Goal: Obtain resource: Obtain resource

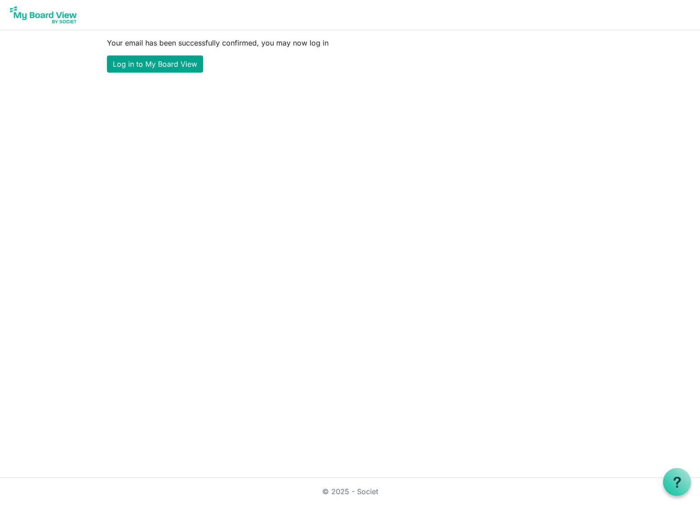
click at [182, 66] on link "Log in to My Board View" at bounding box center [155, 64] width 96 height 17
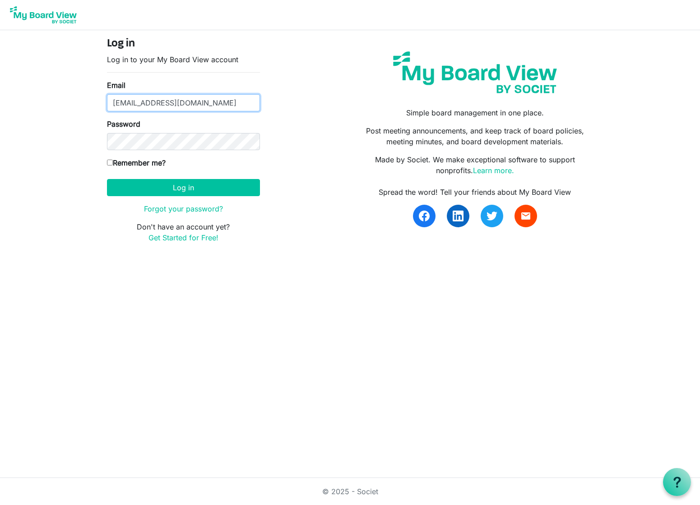
type input "hastingsj@pccaeagles.org"
click at [171, 150] on form "Log in Log in to your My Board View account Email hastingsj@pccaeagles.org Pass…" at bounding box center [183, 140] width 153 height 206
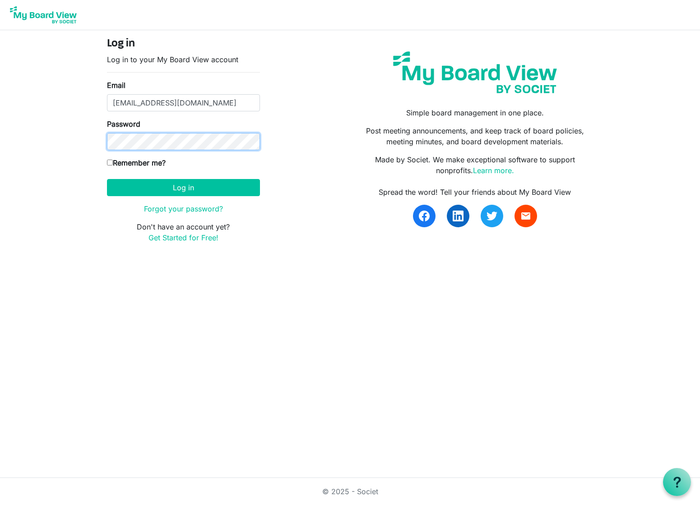
click at [183, 187] on button "Log in" at bounding box center [183, 187] width 153 height 17
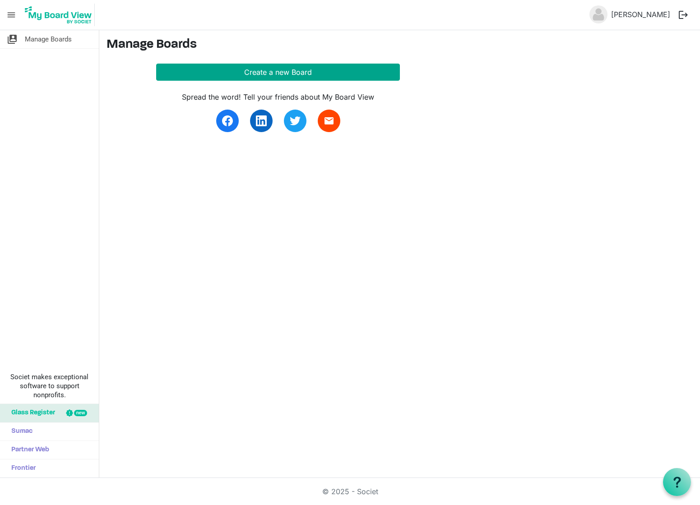
click at [275, 70] on button "Create a new Board" at bounding box center [278, 72] width 244 height 17
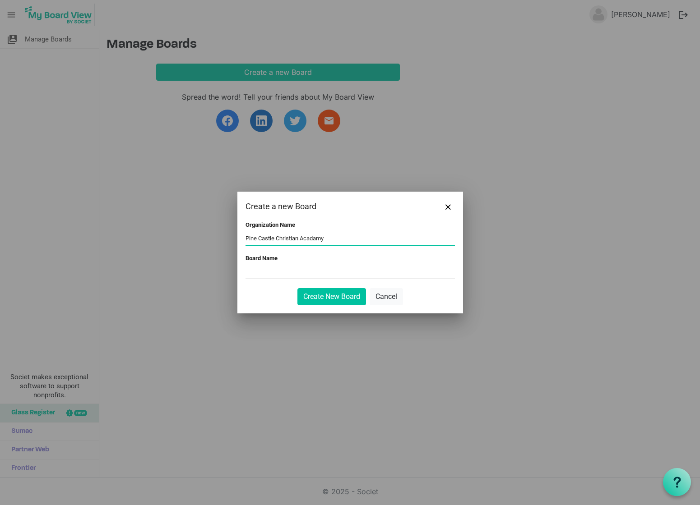
type input "Pine Castle Christian Acadamy"
type input "Governance"
click at [308, 300] on button "Create New Board" at bounding box center [331, 296] width 69 height 17
click at [317, 295] on button "Create New Board" at bounding box center [331, 296] width 69 height 17
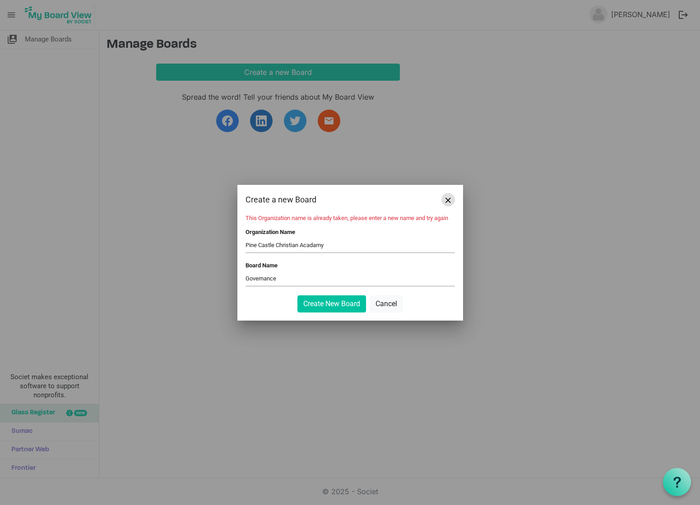
click at [449, 197] on button "Close" at bounding box center [448, 200] width 14 height 14
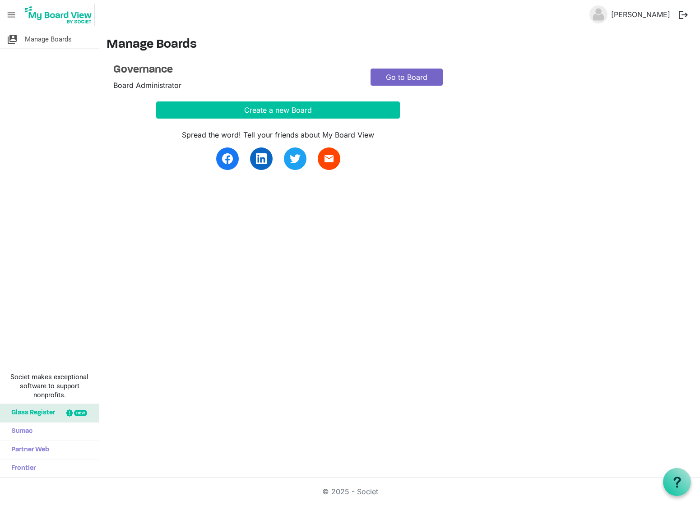
click at [417, 77] on link "Go to Board" at bounding box center [406, 77] width 72 height 17
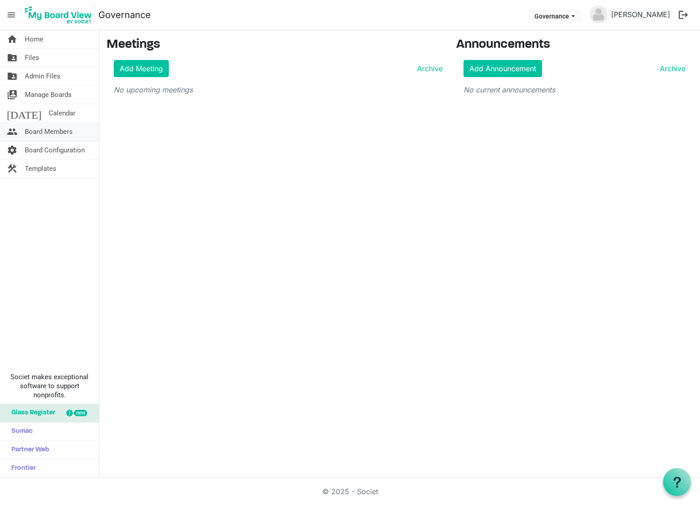
click at [62, 136] on span "Board Members" at bounding box center [49, 132] width 48 height 18
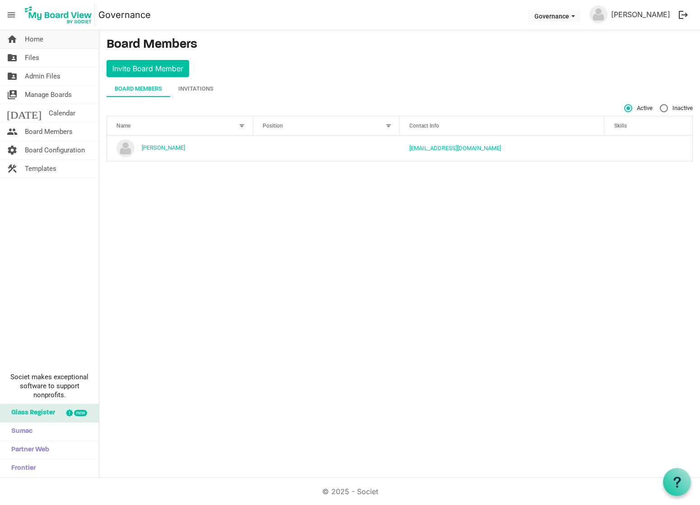
click at [37, 39] on span "Home" at bounding box center [34, 39] width 19 height 18
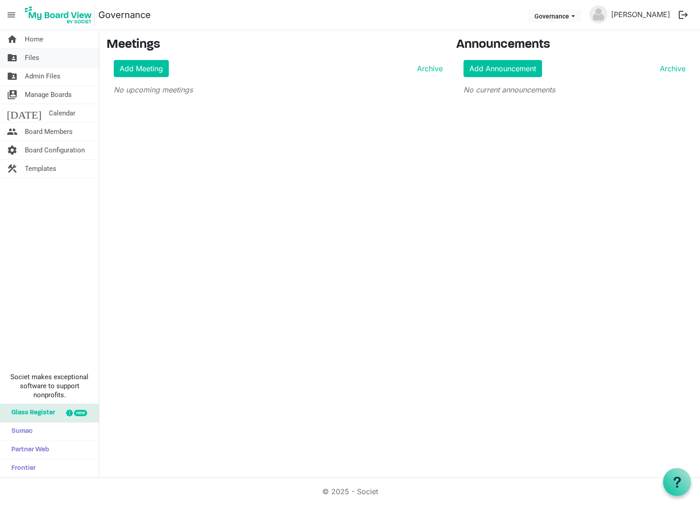
click at [36, 58] on span "Files" at bounding box center [32, 58] width 14 height 18
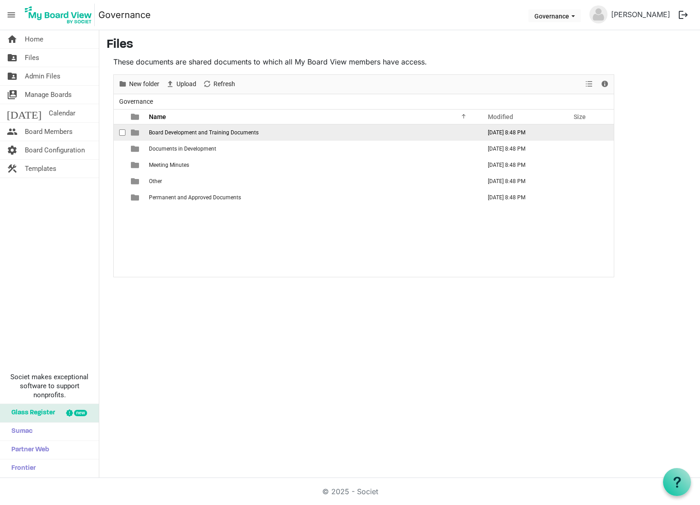
click at [172, 135] on span "Board Development and Training Documents" at bounding box center [204, 133] width 110 height 6
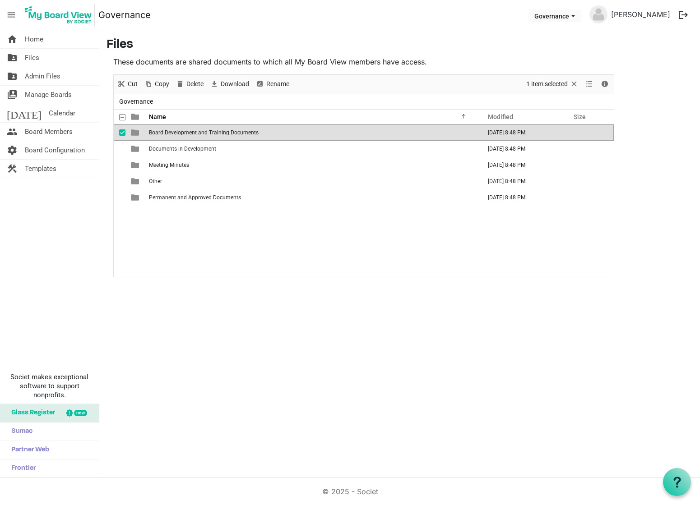
click at [172, 135] on span "Board Development and Training Documents" at bounding box center [204, 133] width 110 height 6
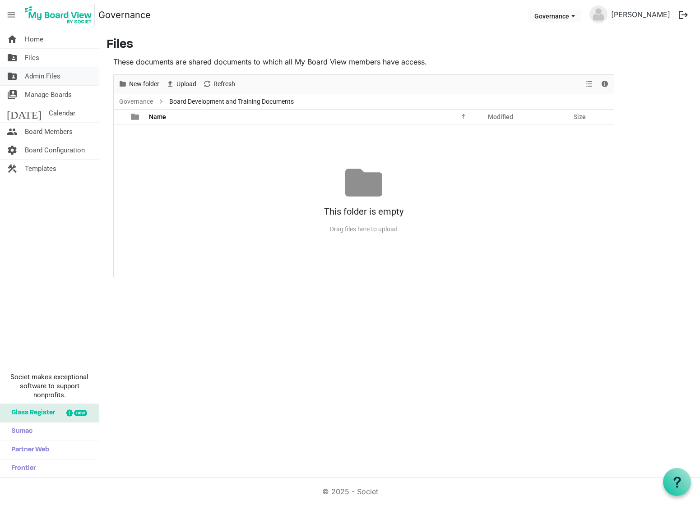
click at [51, 77] on span "Admin Files" at bounding box center [43, 76] width 36 height 18
click at [50, 95] on span "Manage Boards" at bounding box center [48, 95] width 47 height 18
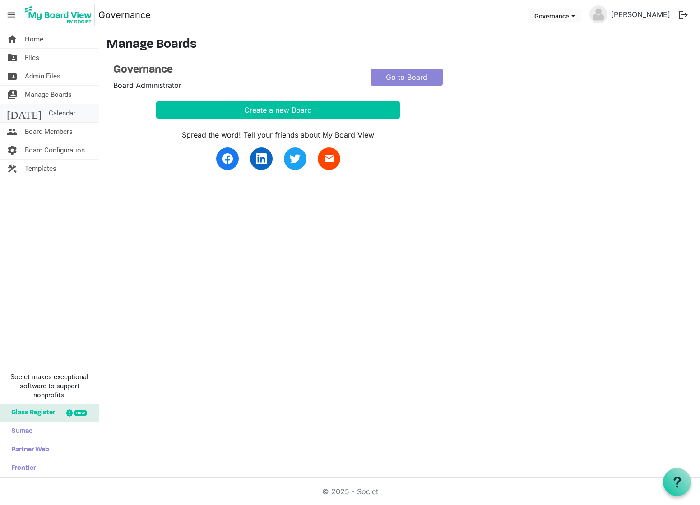
click at [49, 110] on span "Calendar" at bounding box center [62, 113] width 27 height 18
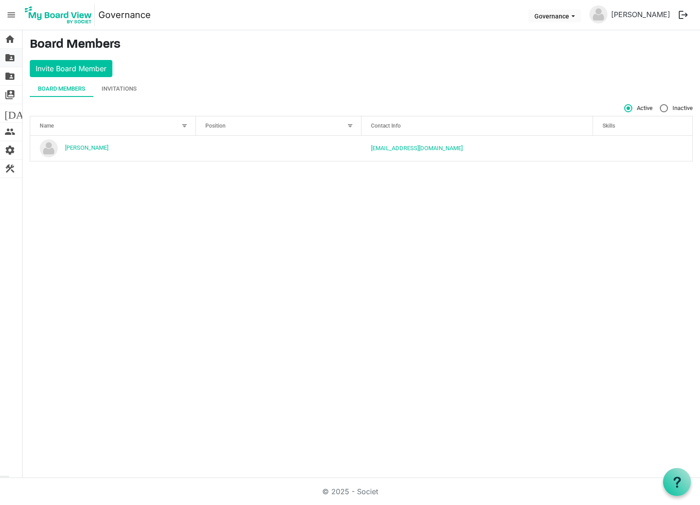
click at [14, 56] on span "folder_shared" at bounding box center [10, 58] width 11 height 18
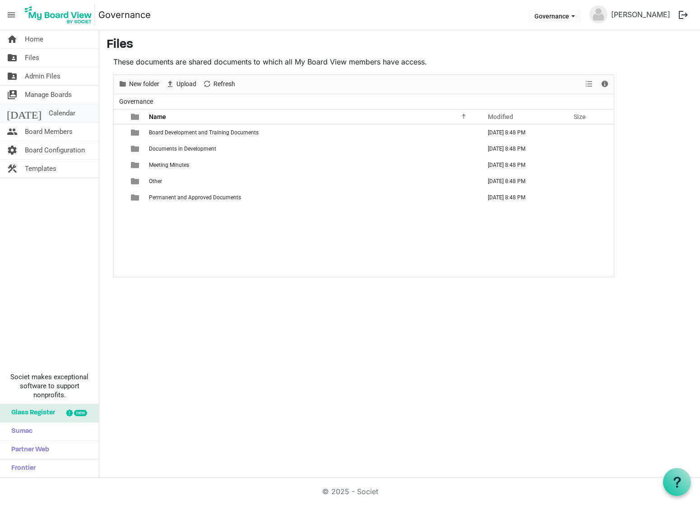
click at [55, 111] on link "today Calendar" at bounding box center [49, 113] width 99 height 18
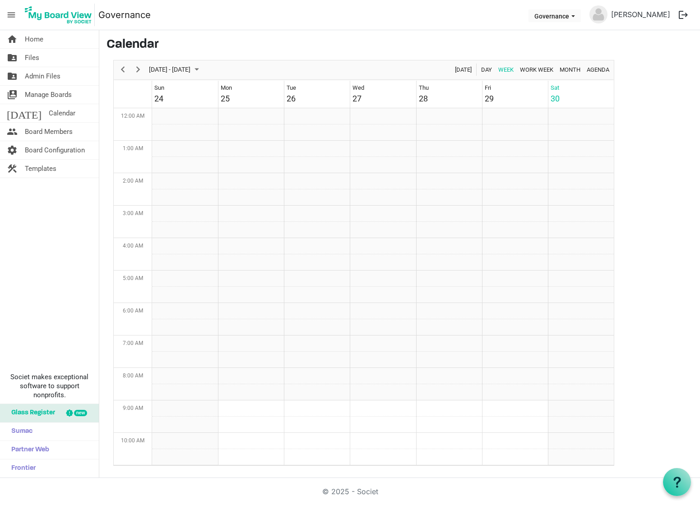
scroll to position [292, 0]
click at [46, 168] on span "Templates" at bounding box center [41, 169] width 32 height 18
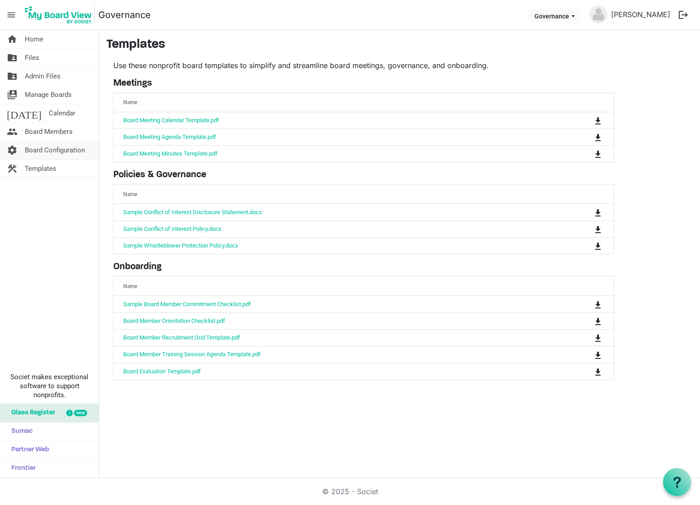
click at [55, 148] on span "Board Configuration" at bounding box center [55, 150] width 60 height 18
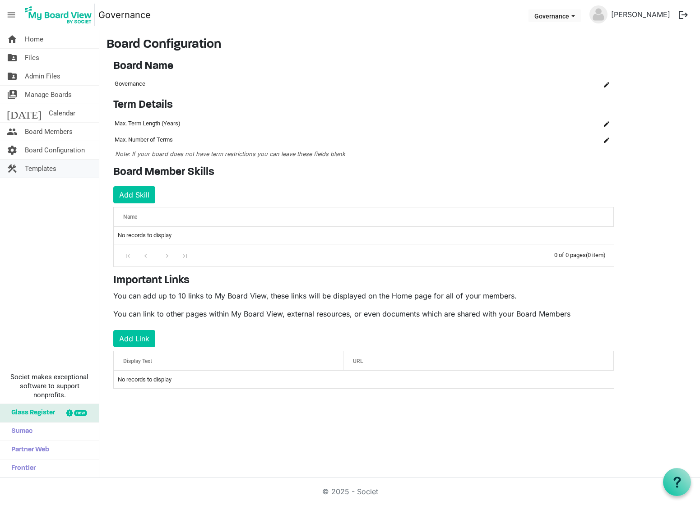
click at [56, 167] on span "Templates" at bounding box center [41, 169] width 32 height 18
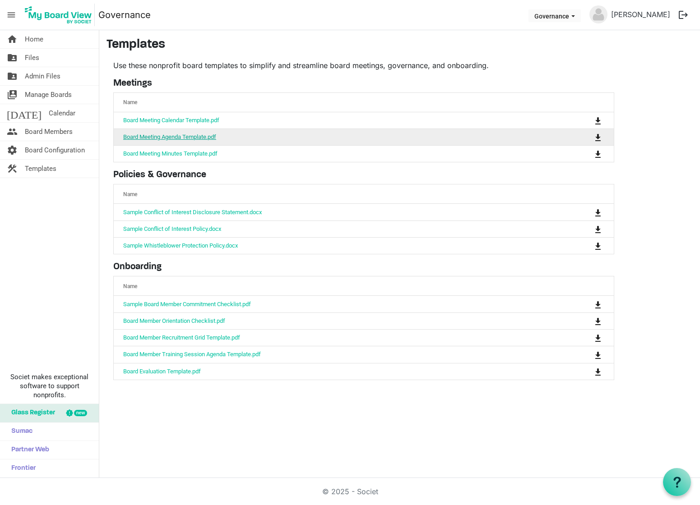
click at [196, 135] on link "Board Meeting Agenda Template.pdf" at bounding box center [169, 137] width 93 height 7
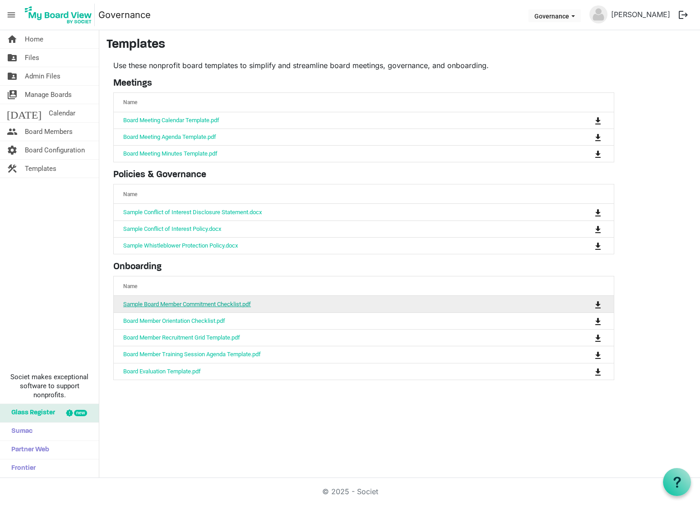
click at [205, 303] on link "Sample Board Member Commitment Checklist.pdf" at bounding box center [187, 304] width 128 height 7
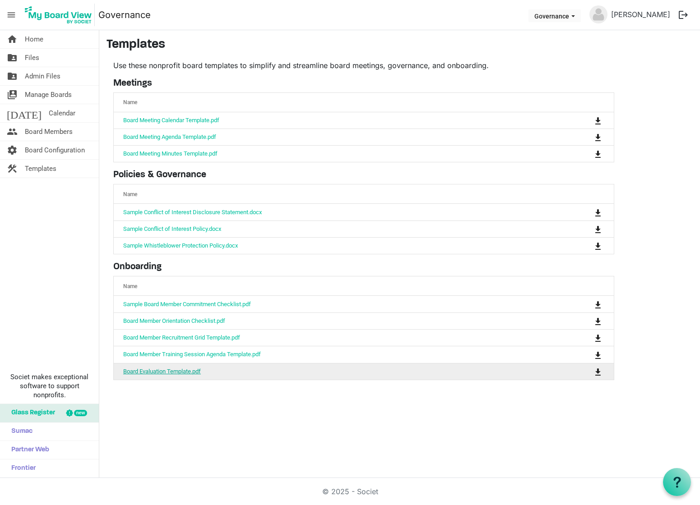
click at [175, 371] on link "Board Evaluation Template.pdf" at bounding box center [162, 371] width 78 height 7
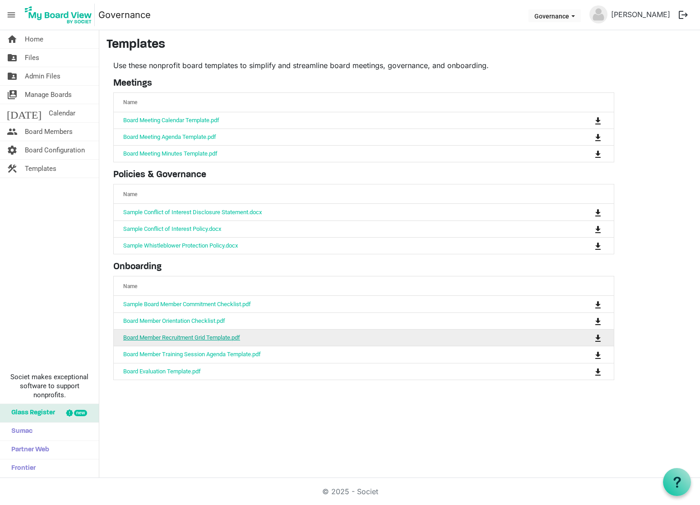
click at [164, 339] on link "Board Member Recruitment Grid Template.pdf" at bounding box center [181, 337] width 117 height 7
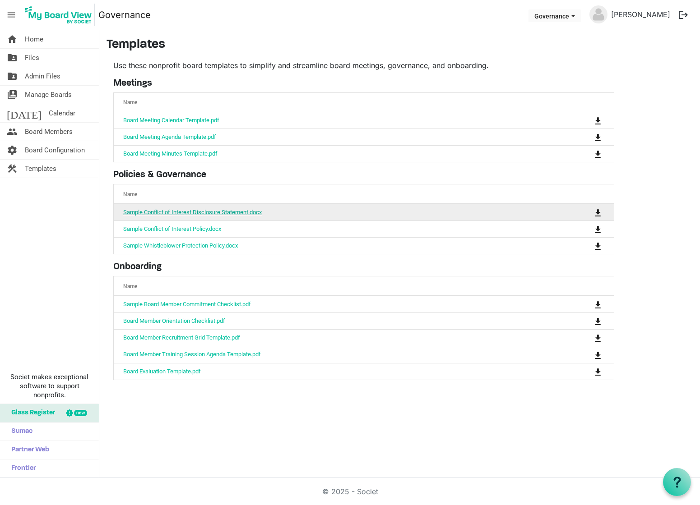
click at [148, 213] on link "Sample Conflict of Interest Disclosure Statement.docx" at bounding box center [192, 212] width 139 height 7
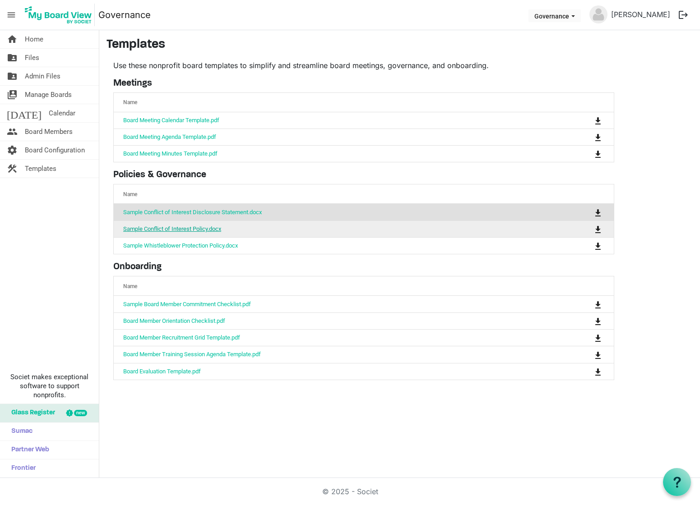
click at [214, 230] on link "Sample Conflict of Interest Policy.docx" at bounding box center [172, 229] width 98 height 7
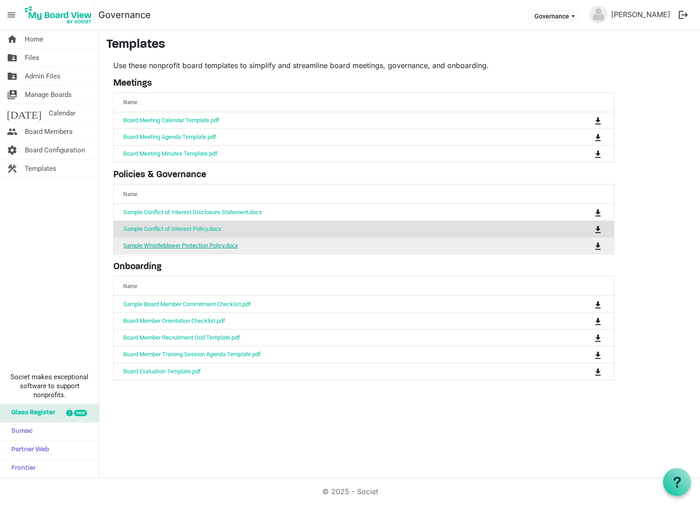
click at [214, 246] on link "Sample Whistleblower Protection Policy.docx" at bounding box center [180, 245] width 115 height 7
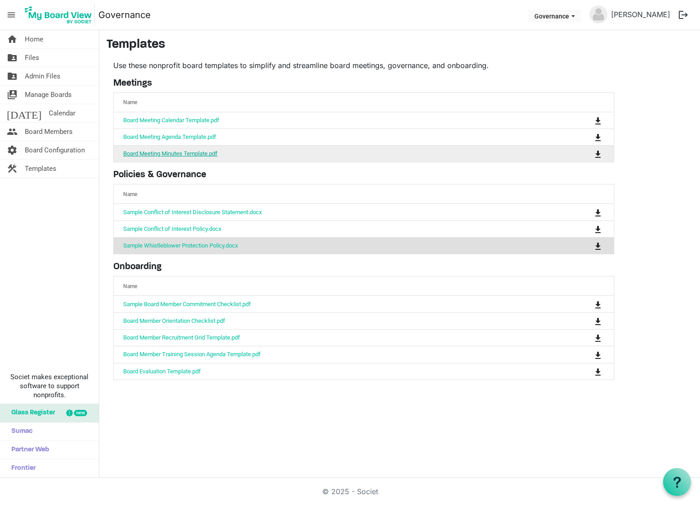
click at [206, 155] on link "Board Meeting Minutes Template.pdf" at bounding box center [170, 153] width 94 height 7
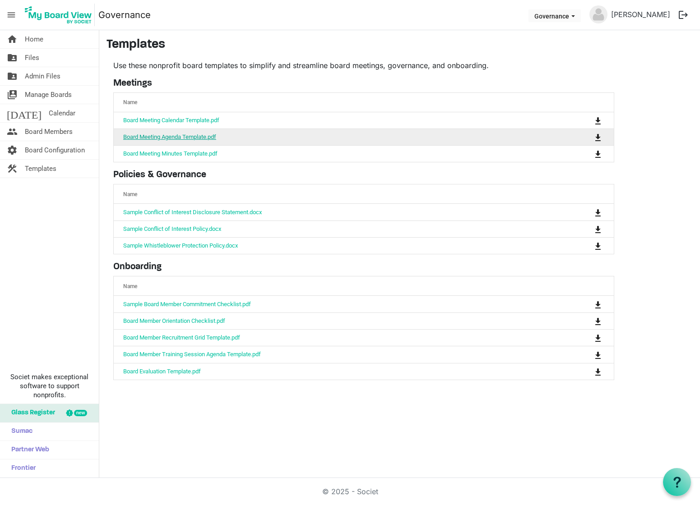
click at [153, 135] on link "Board Meeting Agenda Template.pdf" at bounding box center [169, 137] width 93 height 7
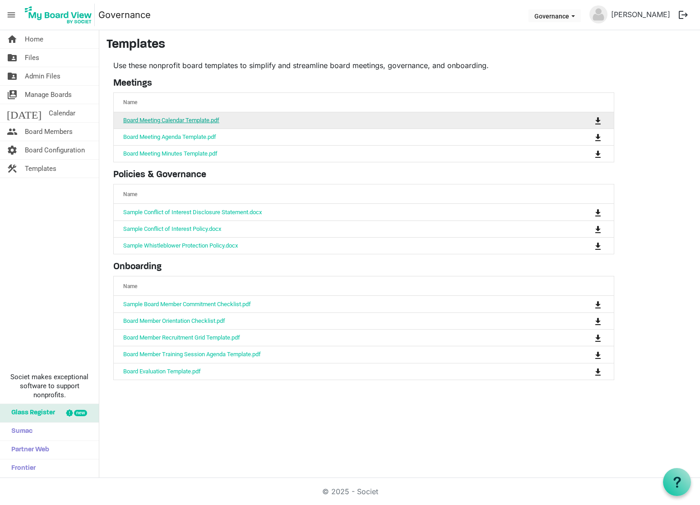
click at [167, 119] on link "Board Meeting Calendar Template.pdf" at bounding box center [171, 120] width 96 height 7
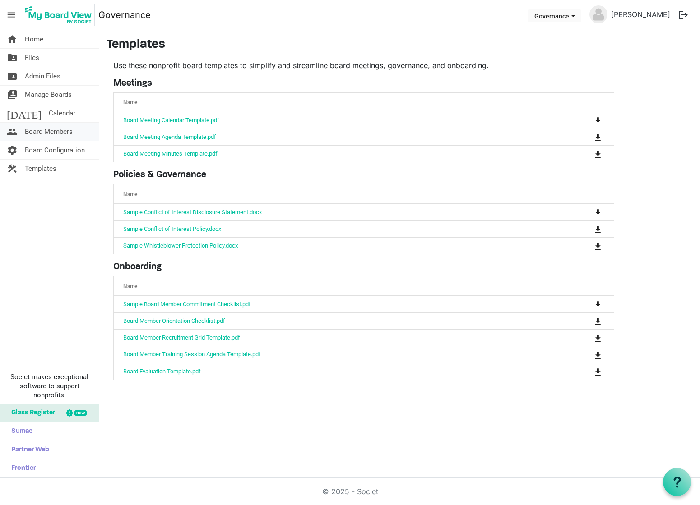
click at [66, 134] on span "Board Members" at bounding box center [49, 132] width 48 height 18
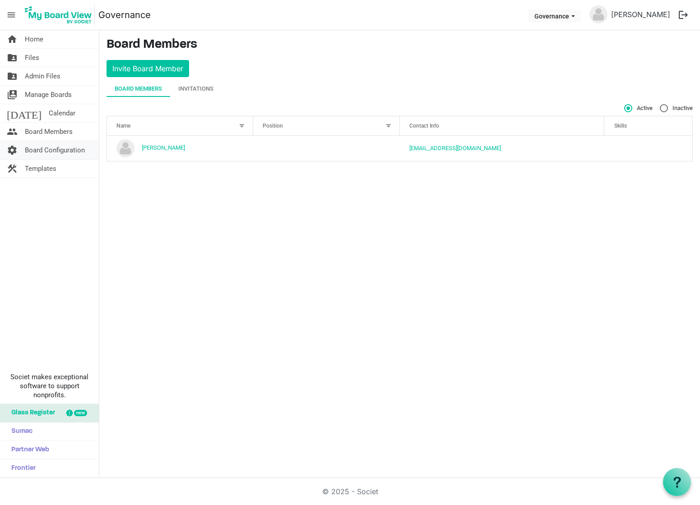
click at [64, 156] on span "Board Configuration" at bounding box center [55, 150] width 60 height 18
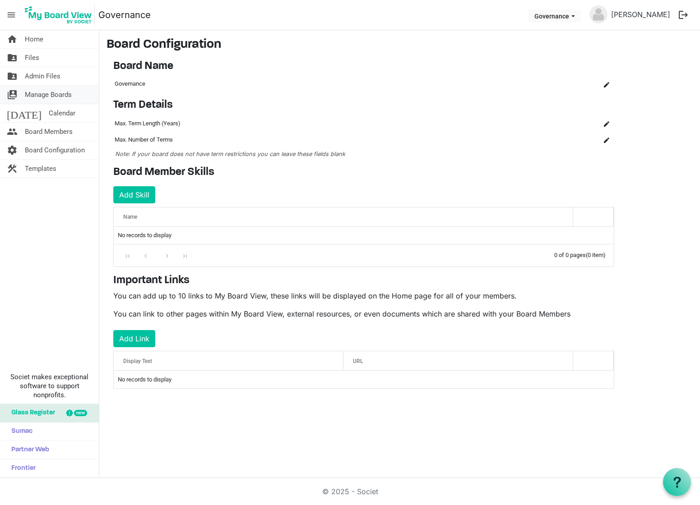
click at [56, 94] on span "Manage Boards" at bounding box center [48, 95] width 47 height 18
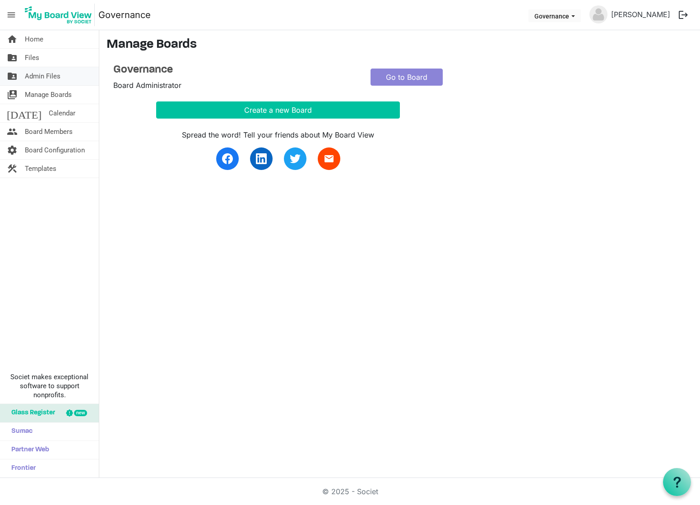
click at [51, 74] on span "Admin Files" at bounding box center [43, 76] width 36 height 18
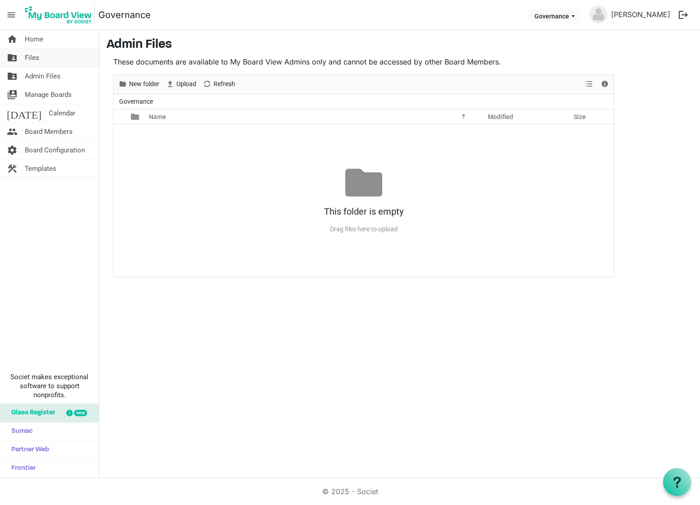
click at [37, 56] on span "Files" at bounding box center [32, 58] width 14 height 18
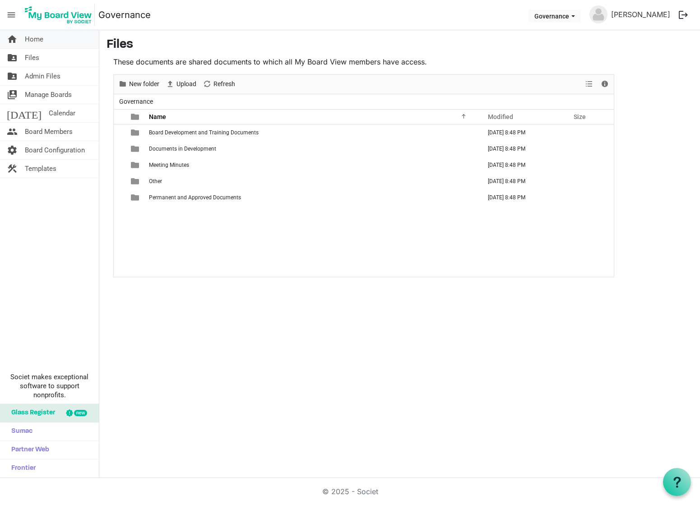
click at [35, 42] on span "Home" at bounding box center [34, 39] width 19 height 18
